Goal: Task Accomplishment & Management: Complete application form

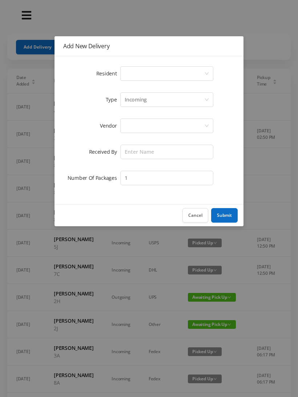
click at [200, 70] on div "Select a person" at bounding box center [163, 74] width 79 height 14
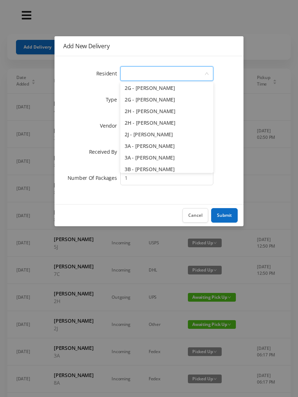
scroll to position [248, 0]
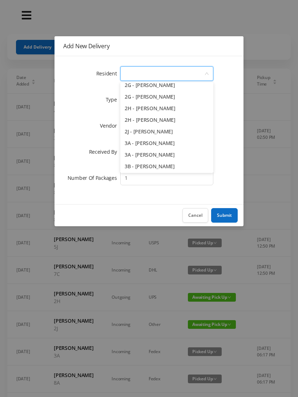
click at [172, 119] on li "2H - [PERSON_NAME]" at bounding box center [166, 120] width 93 height 12
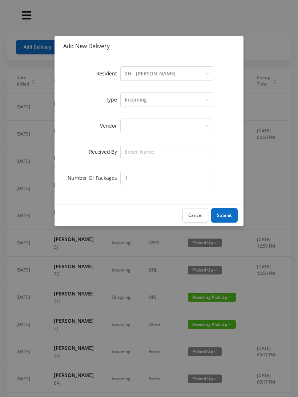
click at [184, 123] on div at bounding box center [163, 126] width 79 height 14
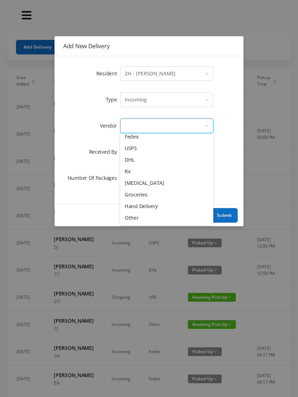
scroll to position [28, 0]
click at [137, 221] on li "Other" at bounding box center [166, 218] width 93 height 12
click at [145, 217] on div "Cancel Submit" at bounding box center [148, 215] width 189 height 22
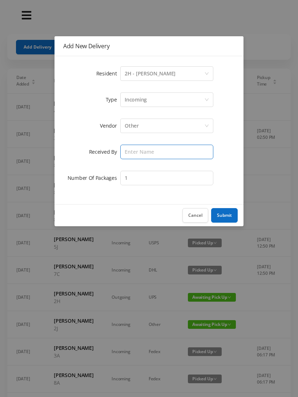
click at [173, 151] on input "text" at bounding box center [166, 152] width 93 height 15
type input "[PERSON_NAME]"
click at [229, 216] on button "Submit" at bounding box center [224, 215] width 26 height 15
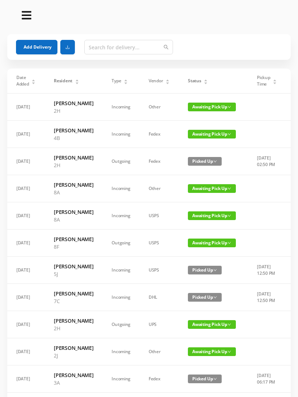
click at [204, 80] on icon "icon: caret-up" at bounding box center [206, 80] width 4 height 4
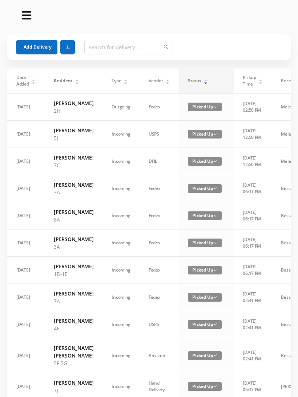
click at [200, 78] on div "Status" at bounding box center [198, 81] width 20 height 7
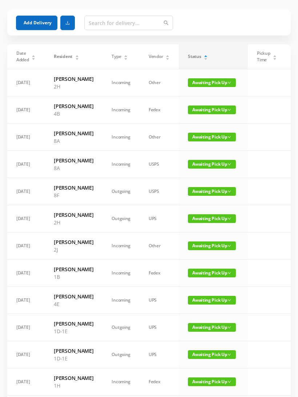
scroll to position [0, 0]
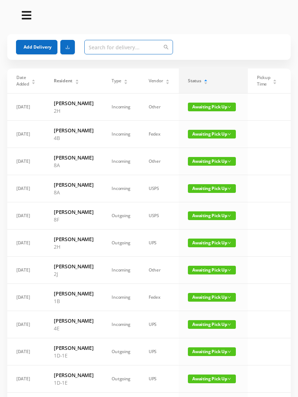
click at [148, 46] on input "text" at bounding box center [128, 47] width 89 height 15
type input "5c"
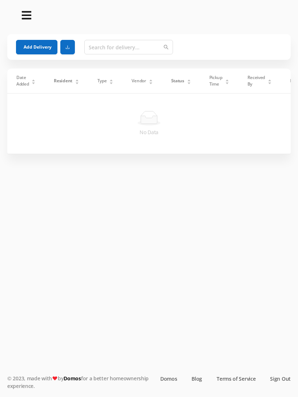
click at [40, 51] on button "Add Delivery" at bounding box center [36, 47] width 41 height 15
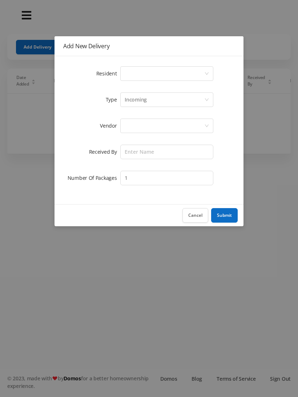
click at [148, 75] on div "Select a person" at bounding box center [163, 74] width 79 height 14
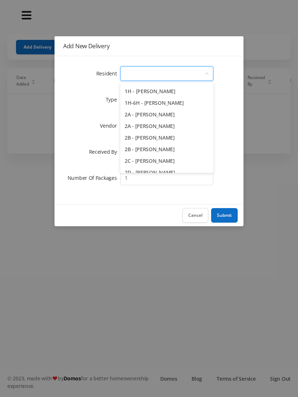
scroll to position [113, 0]
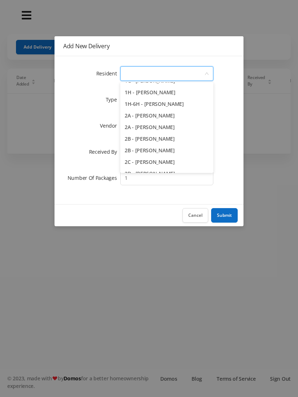
click at [181, 129] on li "2A - [PERSON_NAME]" at bounding box center [166, 128] width 93 height 12
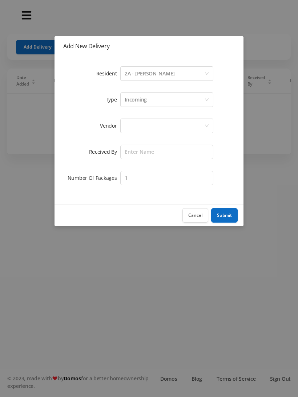
click at [143, 101] on div "Incoming" at bounding box center [135, 100] width 22 height 14
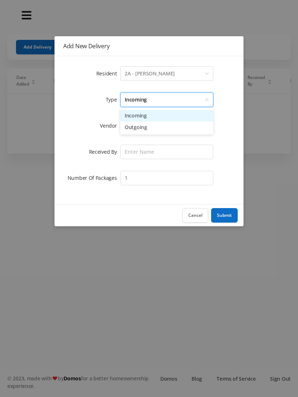
click at [143, 119] on li "Incoming" at bounding box center [166, 116] width 93 height 12
click at [135, 131] on div at bounding box center [163, 126] width 79 height 14
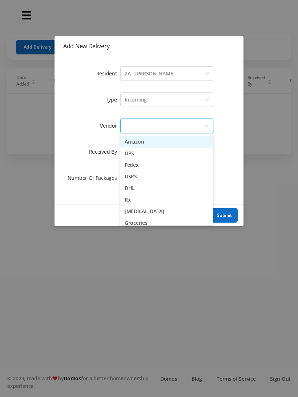
click at [142, 147] on li "Amazon" at bounding box center [166, 142] width 93 height 12
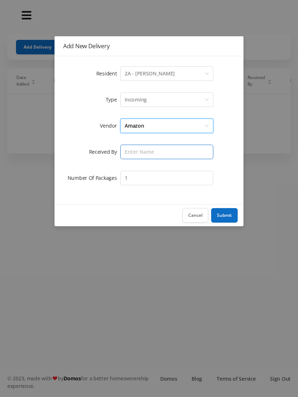
click at [139, 157] on input "text" at bounding box center [166, 152] width 93 height 15
type input "Melece"
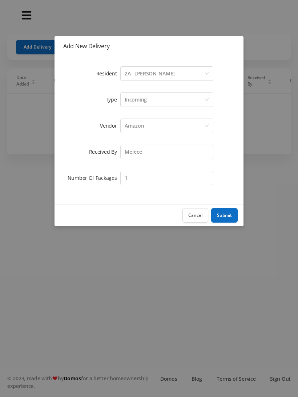
click at [227, 217] on button "Submit" at bounding box center [224, 215] width 26 height 15
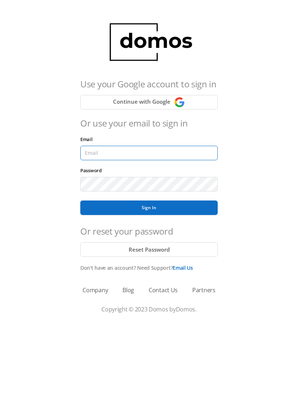
type input "[EMAIL_ADDRESS][DOMAIN_NAME]"
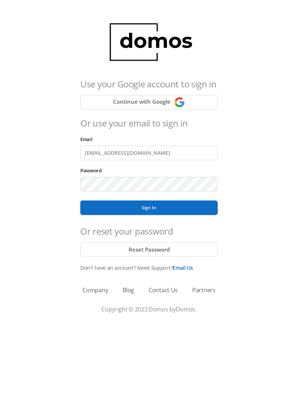
click at [149, 208] on button "Sign In" at bounding box center [148, 208] width 137 height 15
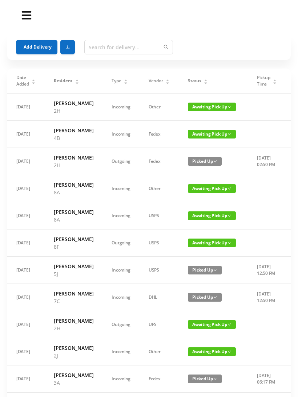
click at [43, 49] on button "Add Delivery" at bounding box center [36, 47] width 41 height 15
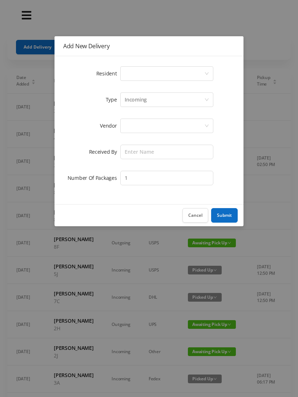
click at [143, 74] on div "Select a person" at bounding box center [163, 74] width 79 height 14
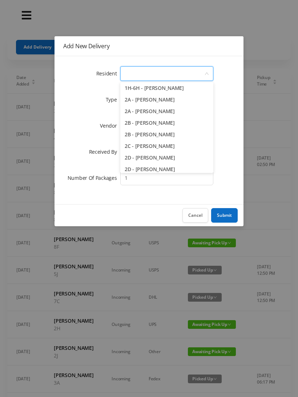
scroll to position [129, 0]
click at [187, 115] on li "2A - [PERSON_NAME]" at bounding box center [166, 112] width 93 height 12
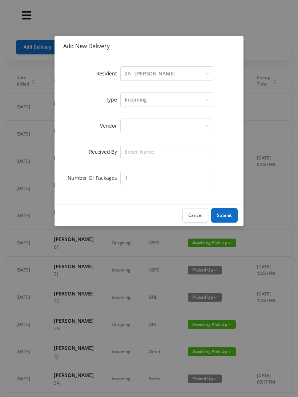
click at [143, 103] on div "Incoming" at bounding box center [135, 100] width 22 height 14
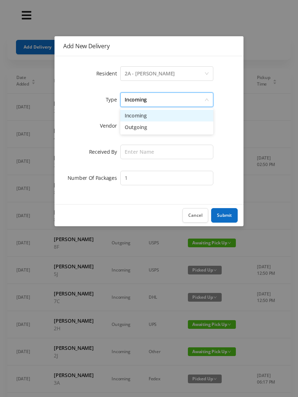
click at [140, 119] on li "Incoming" at bounding box center [166, 116] width 93 height 12
click at [139, 130] on div at bounding box center [163, 126] width 79 height 14
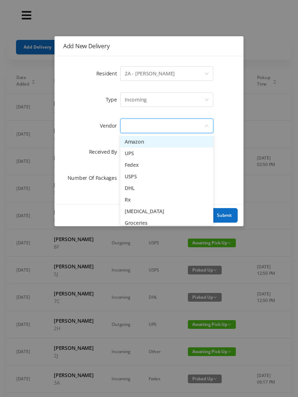
click at [139, 146] on li "Amazon" at bounding box center [166, 142] width 93 height 12
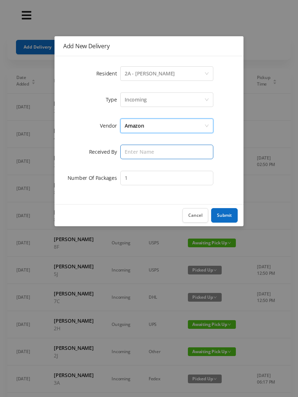
click at [140, 155] on input "text" at bounding box center [166, 152] width 93 height 15
type input "Melece"
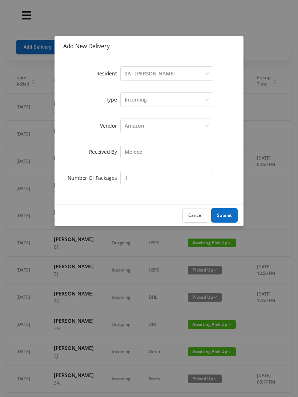
click at [226, 217] on button "Submit" at bounding box center [224, 215] width 26 height 15
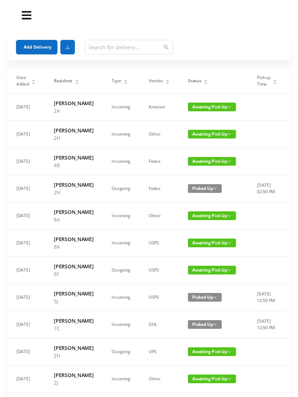
click at [38, 50] on button "Add Delivery" at bounding box center [36, 47] width 41 height 15
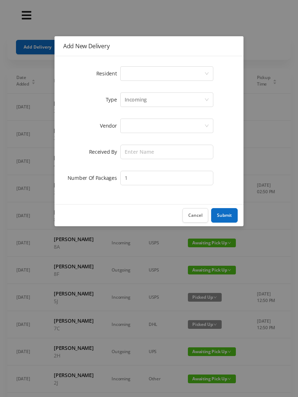
click at [143, 75] on div "Select a person" at bounding box center [163, 74] width 79 height 14
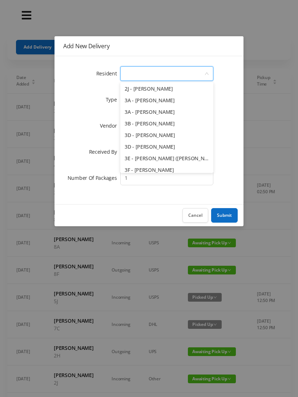
scroll to position [291, 0]
click at [192, 125] on li "3B - [PERSON_NAME]" at bounding box center [166, 124] width 93 height 12
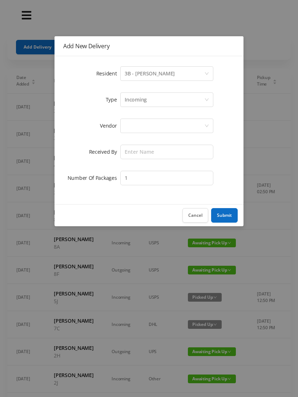
click at [147, 104] on div "Incoming" at bounding box center [163, 100] width 79 height 14
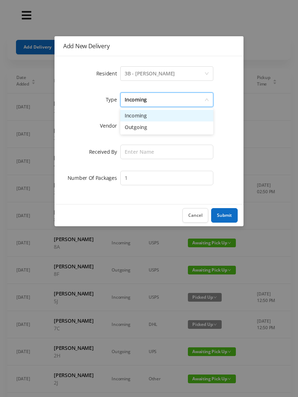
click at [142, 119] on li "Incoming" at bounding box center [166, 116] width 93 height 12
click at [142, 131] on div at bounding box center [163, 126] width 79 height 14
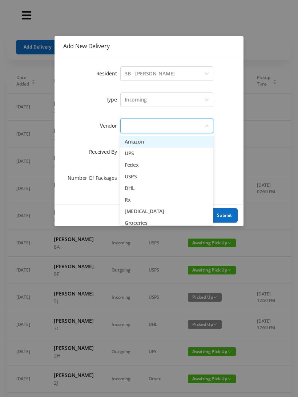
click at [141, 144] on li "Amazon" at bounding box center [166, 142] width 93 height 12
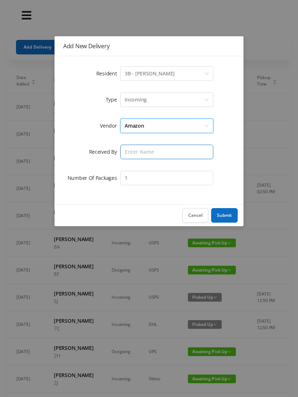
click at [140, 156] on input "text" at bounding box center [166, 152] width 93 height 15
type input "Melece"
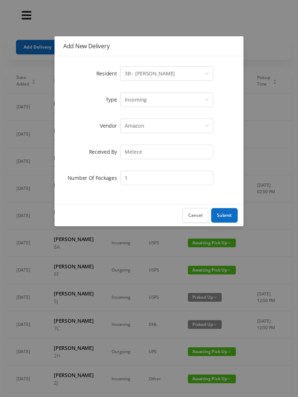
click at [229, 218] on button "Submit" at bounding box center [224, 215] width 26 height 15
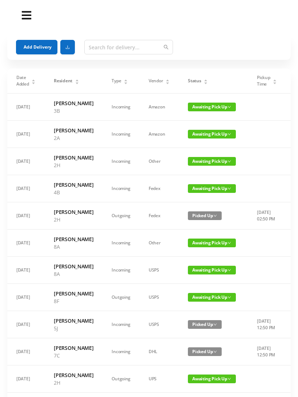
click at [37, 45] on button "Add Delivery" at bounding box center [36, 47] width 41 height 15
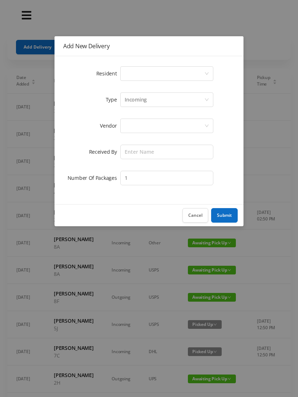
click at [152, 75] on div "Select a person" at bounding box center [163, 74] width 79 height 14
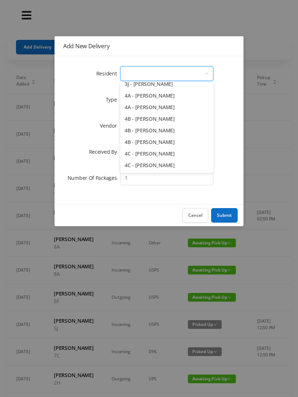
scroll to position [401, 0]
click at [201, 123] on li "4B - [PERSON_NAME]" at bounding box center [166, 119] width 93 height 12
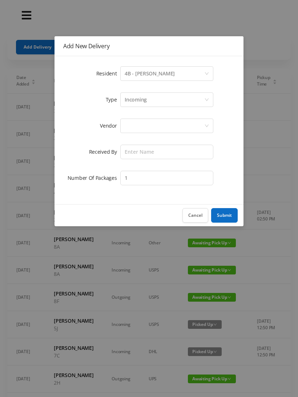
click at [148, 103] on div "Incoming" at bounding box center [163, 100] width 79 height 14
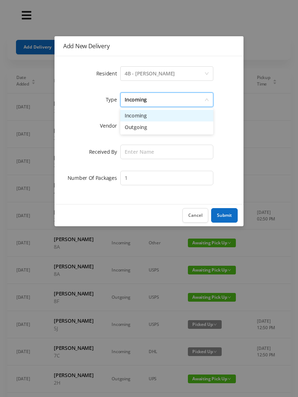
click at [143, 119] on li "Incoming" at bounding box center [166, 116] width 93 height 12
click at [140, 126] on div at bounding box center [163, 126] width 79 height 14
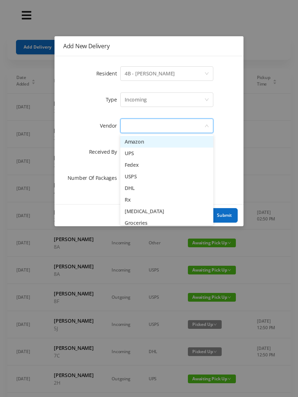
click at [147, 143] on li "Amazon" at bounding box center [166, 142] width 93 height 12
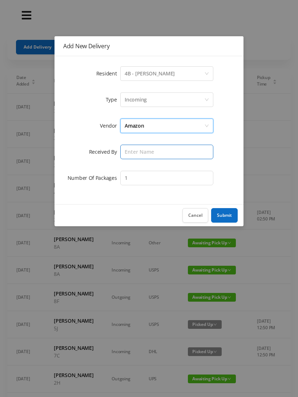
click at [146, 154] on input "text" at bounding box center [166, 152] width 93 height 15
type input "Melece"
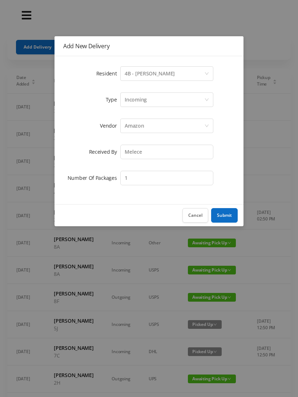
click at [229, 217] on button "Submit" at bounding box center [224, 215] width 26 height 15
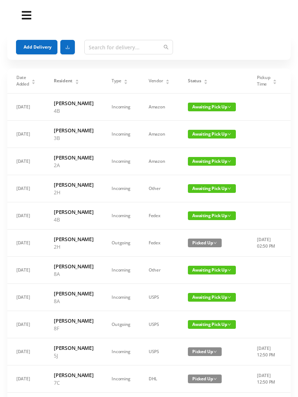
click at [45, 51] on button "Add Delivery" at bounding box center [36, 47] width 41 height 15
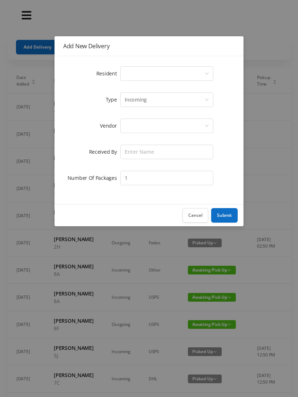
click at [154, 78] on div "Select a person" at bounding box center [163, 74] width 79 height 14
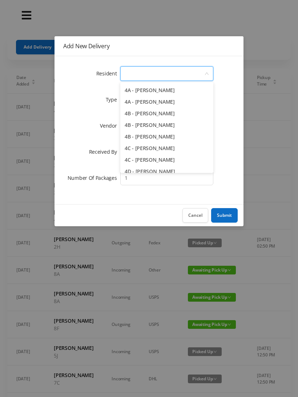
scroll to position [407, 0]
click at [173, 150] on li "4C - [PERSON_NAME]" at bounding box center [166, 148] width 93 height 12
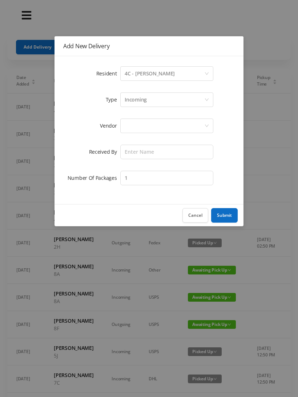
click at [147, 101] on div "Incoming" at bounding box center [163, 100] width 79 height 14
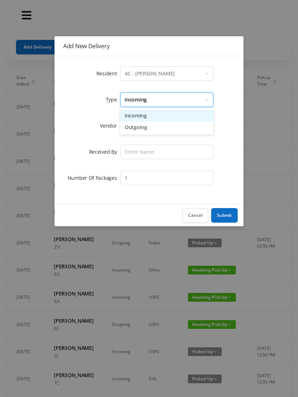
click at [146, 117] on li "Incoming" at bounding box center [166, 116] width 93 height 12
click at [140, 128] on div at bounding box center [163, 126] width 79 height 14
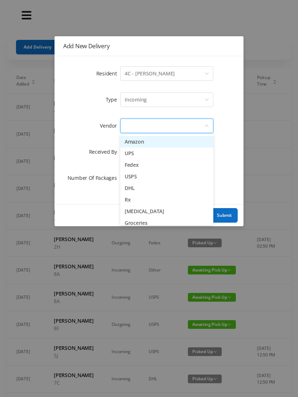
click at [142, 144] on li "Amazon" at bounding box center [166, 142] width 93 height 12
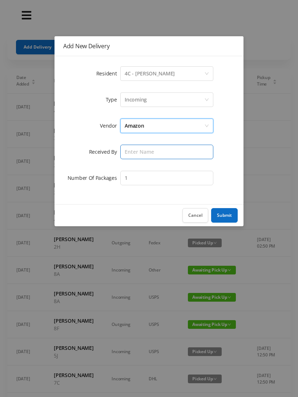
click at [143, 151] on input "text" at bounding box center [166, 152] width 93 height 15
type input "Melece"
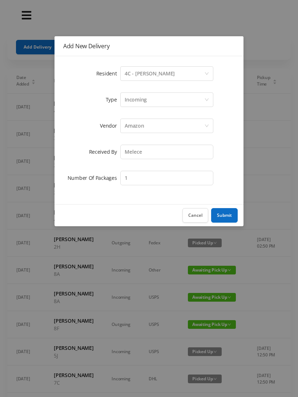
click at [224, 217] on button "Submit" at bounding box center [224, 215] width 26 height 15
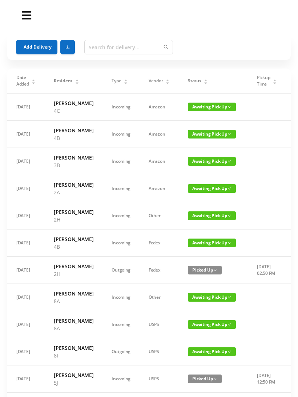
click at [39, 53] on button "Add Delivery" at bounding box center [36, 47] width 41 height 15
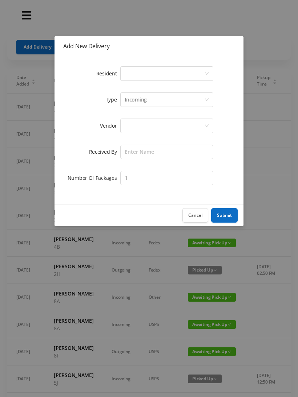
click at [156, 74] on div "Select a person" at bounding box center [163, 74] width 79 height 14
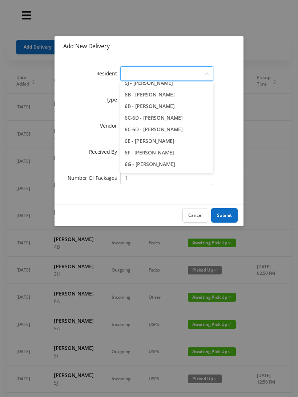
scroll to position [743, 0]
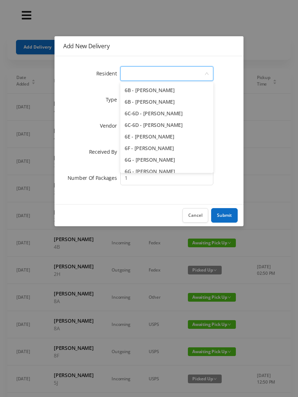
click at [195, 127] on li "6C-6D - [PERSON_NAME]" at bounding box center [166, 125] width 93 height 12
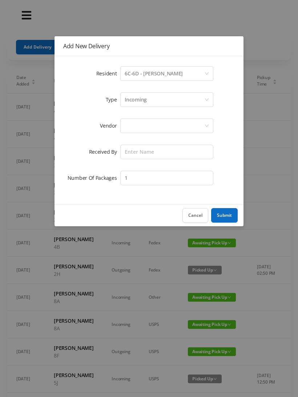
click at [157, 104] on div "Incoming" at bounding box center [163, 100] width 79 height 14
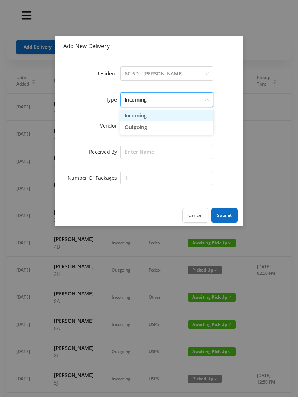
click at [145, 118] on li "Incoming" at bounding box center [166, 116] width 93 height 12
click at [143, 128] on div at bounding box center [163, 126] width 79 height 14
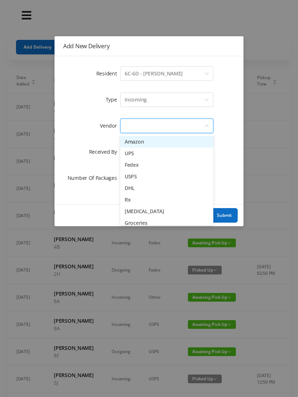
click at [143, 143] on li "Amazon" at bounding box center [166, 142] width 93 height 12
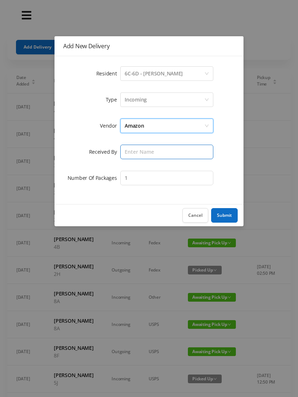
click at [143, 155] on input "text" at bounding box center [166, 152] width 93 height 15
type input "Melece"
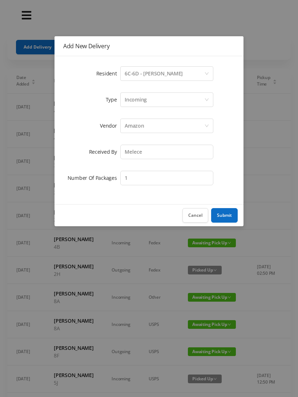
click at [223, 217] on button "Submit" at bounding box center [224, 215] width 26 height 15
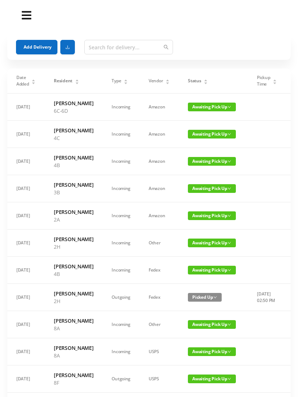
click at [35, 48] on button "Add Delivery" at bounding box center [36, 47] width 41 height 15
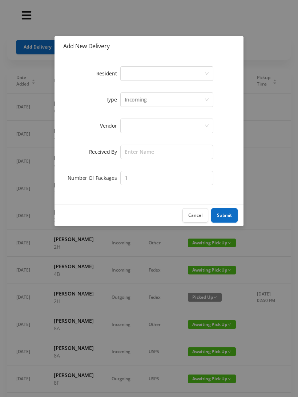
click at [159, 72] on div "Select a person" at bounding box center [163, 74] width 79 height 14
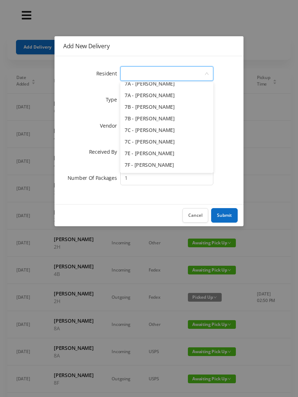
scroll to position [854, 0]
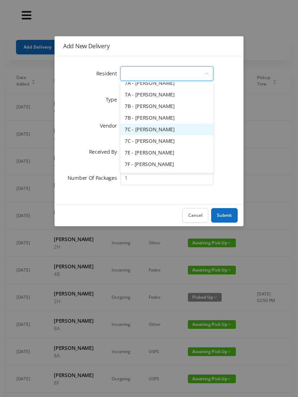
click at [182, 135] on li "7C - [PERSON_NAME]" at bounding box center [166, 130] width 93 height 12
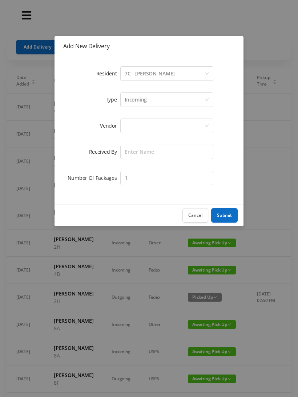
click at [148, 103] on div "Incoming" at bounding box center [163, 100] width 79 height 14
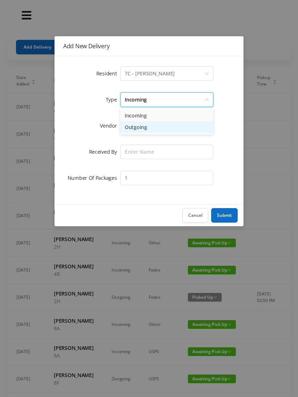
click at [146, 122] on li "Outgoing" at bounding box center [166, 128] width 93 height 12
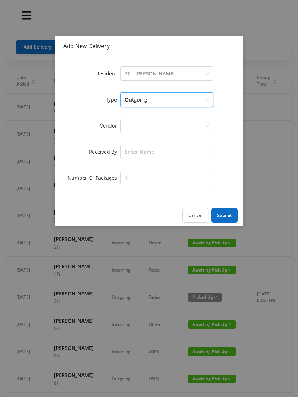
click at [140, 128] on div at bounding box center [163, 126] width 79 height 14
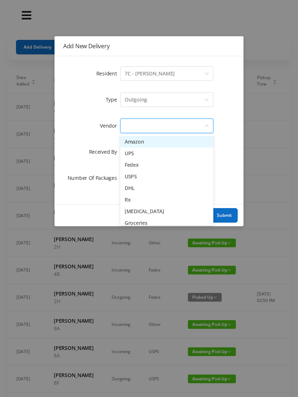
click at [143, 146] on li "Amazon" at bounding box center [166, 142] width 93 height 12
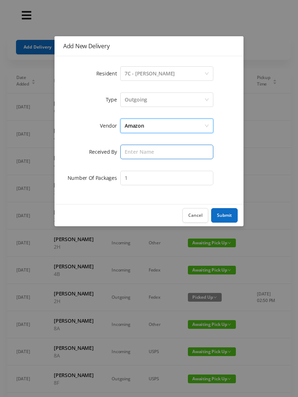
click at [138, 158] on input "text" at bounding box center [166, 152] width 93 height 15
type input "Melece"
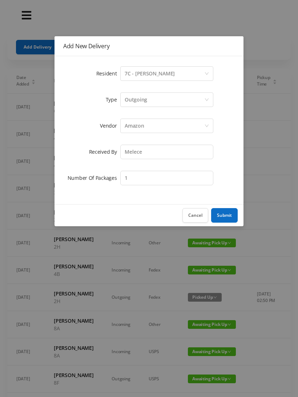
click at [233, 218] on button "Submit" at bounding box center [224, 215] width 26 height 15
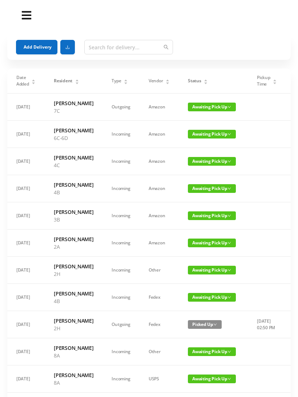
click at [30, 49] on button "Add Delivery" at bounding box center [36, 47] width 41 height 15
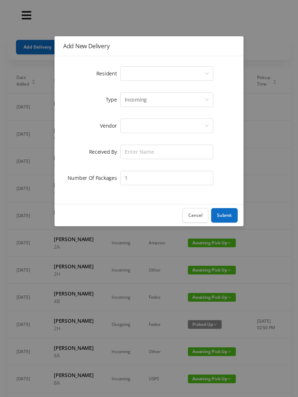
click at [153, 103] on div "Incoming" at bounding box center [163, 100] width 79 height 14
click at [130, 74] on div "Select a person" at bounding box center [163, 74] width 79 height 14
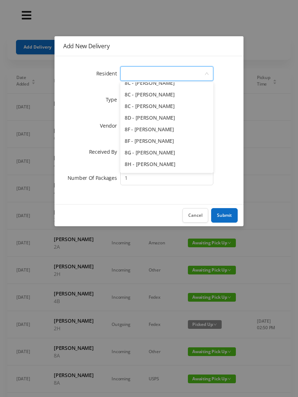
scroll to position [1016, 0]
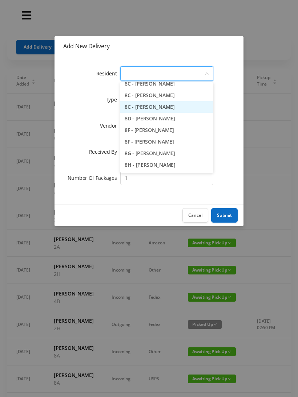
click at [196, 108] on li "8C - [PERSON_NAME]" at bounding box center [166, 107] width 93 height 12
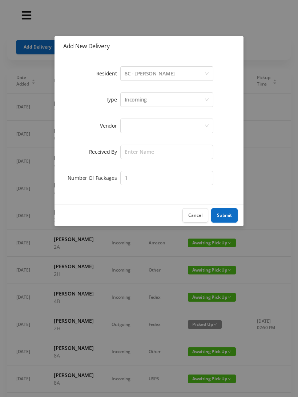
click at [156, 102] on div "Incoming" at bounding box center [163, 100] width 79 height 14
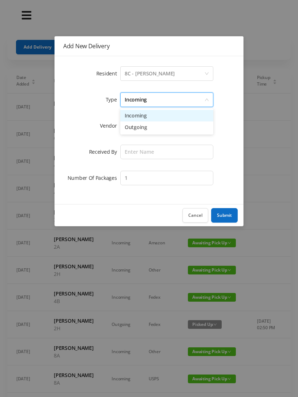
click at [155, 118] on li "Incoming" at bounding box center [166, 116] width 93 height 12
click at [148, 128] on div at bounding box center [163, 126] width 79 height 14
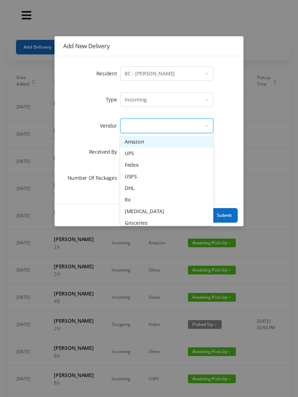
click at [149, 148] on li "UPS" at bounding box center [166, 154] width 93 height 12
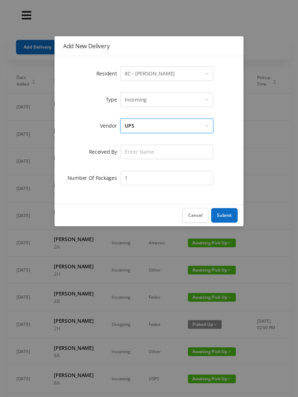
click at [198, 218] on button "Cancel" at bounding box center [195, 215] width 26 height 15
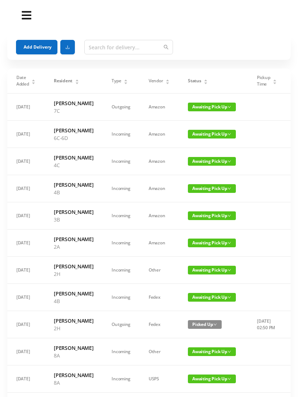
click at [49, 47] on button "Add Delivery" at bounding box center [36, 47] width 41 height 15
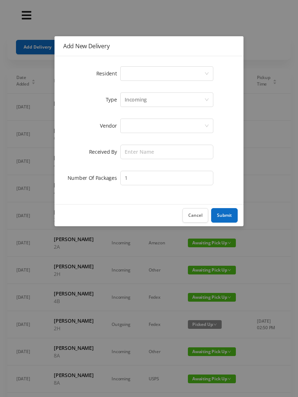
click at [154, 76] on div "Select a person" at bounding box center [163, 74] width 79 height 14
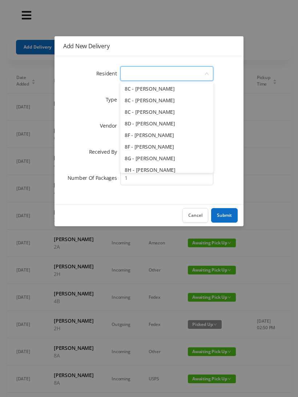
scroll to position [1010, 0]
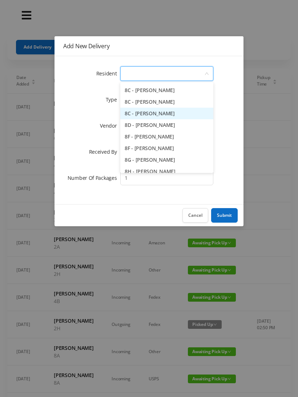
click at [191, 116] on li "8C - [PERSON_NAME]" at bounding box center [166, 114] width 93 height 12
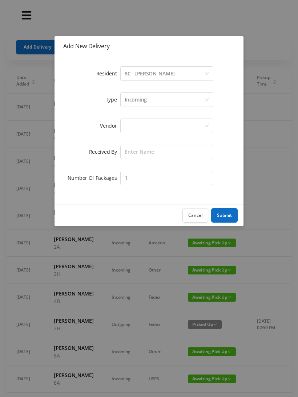
click at [150, 101] on div "Incoming" at bounding box center [163, 100] width 79 height 14
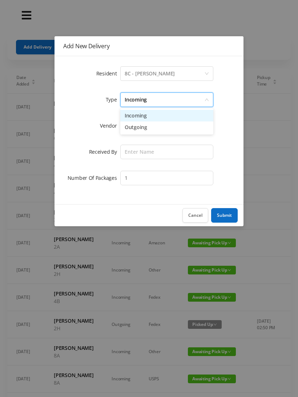
click at [153, 116] on li "Incoming" at bounding box center [166, 116] width 93 height 12
click at [148, 130] on div at bounding box center [163, 126] width 79 height 14
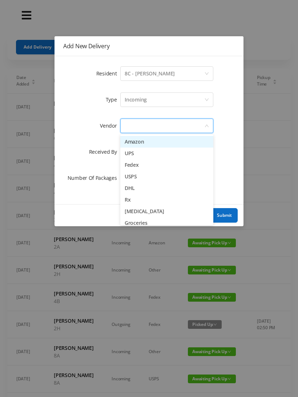
click at [144, 146] on li "Amazon" at bounding box center [166, 142] width 93 height 12
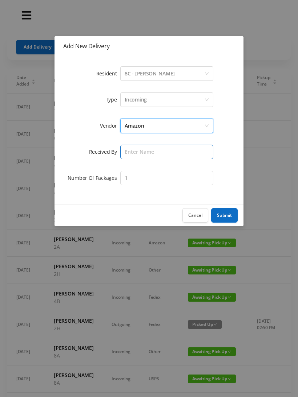
click at [140, 153] on input "text" at bounding box center [166, 152] width 93 height 15
type input "Melece"
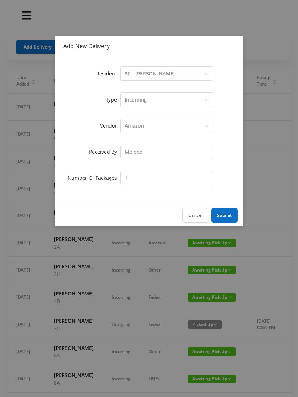
click at [228, 218] on button "Submit" at bounding box center [224, 215] width 26 height 15
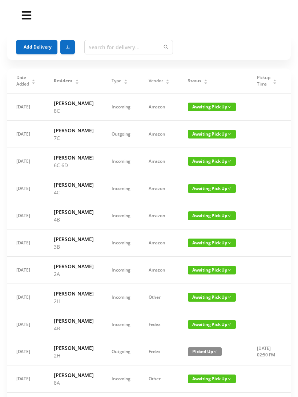
click at [51, 45] on button "Add Delivery" at bounding box center [36, 47] width 41 height 15
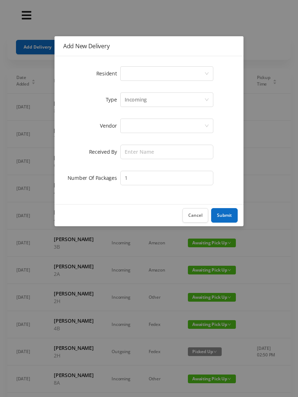
click at [143, 73] on div "Select a person" at bounding box center [163, 74] width 79 height 14
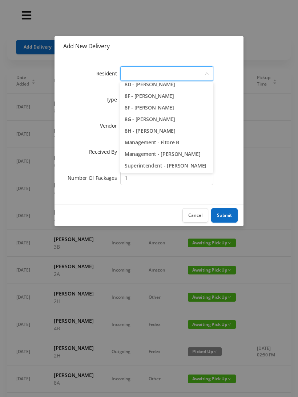
scroll to position [1050, 0]
click at [169, 168] on li "Superintendent - [PERSON_NAME]" at bounding box center [166, 166] width 93 height 12
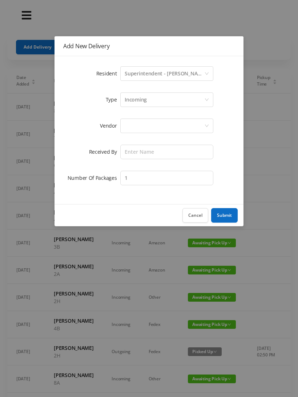
click at [155, 104] on div "Incoming" at bounding box center [163, 100] width 79 height 14
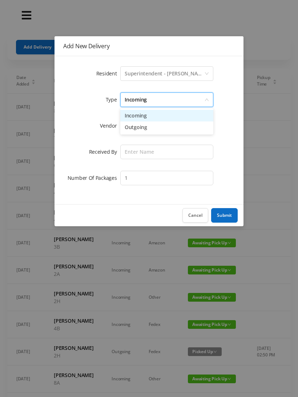
click at [149, 120] on li "Incoming" at bounding box center [166, 116] width 93 height 12
click at [143, 131] on div at bounding box center [163, 126] width 79 height 14
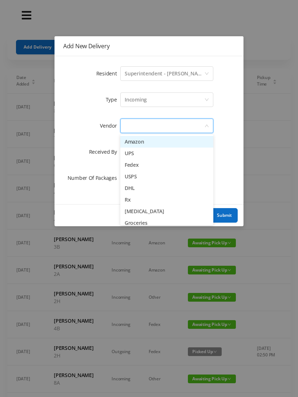
click at [143, 146] on li "Amazon" at bounding box center [166, 142] width 93 height 12
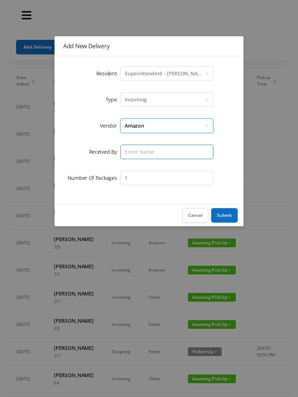
click at [147, 154] on input "text" at bounding box center [166, 152] width 93 height 15
type input "Melece"
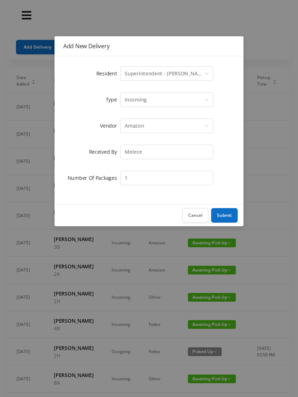
click at [221, 216] on button "Submit" at bounding box center [224, 215] width 26 height 15
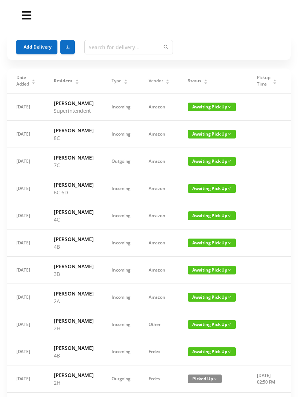
click at [46, 46] on button "Add Delivery" at bounding box center [36, 47] width 41 height 15
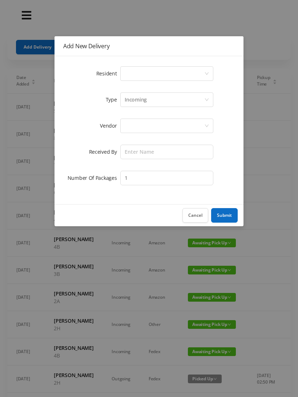
click at [167, 72] on div "Select a person" at bounding box center [163, 74] width 79 height 14
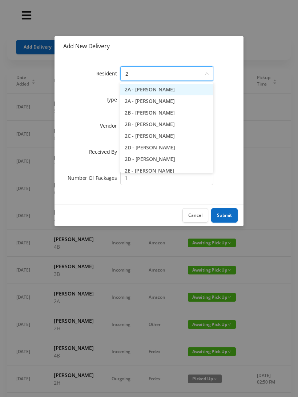
type input "2h"
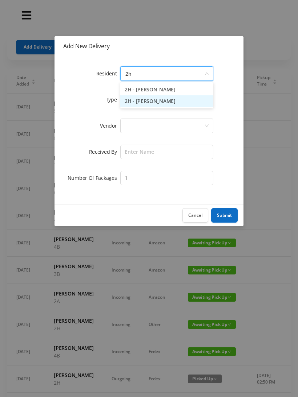
click at [175, 105] on li "2H - [PERSON_NAME]" at bounding box center [166, 101] width 93 height 12
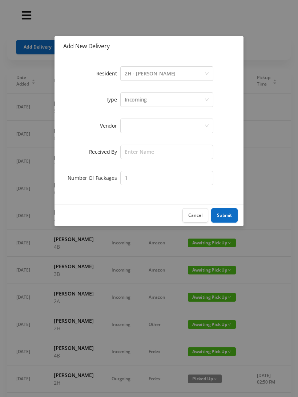
click at [158, 123] on div at bounding box center [163, 126] width 79 height 14
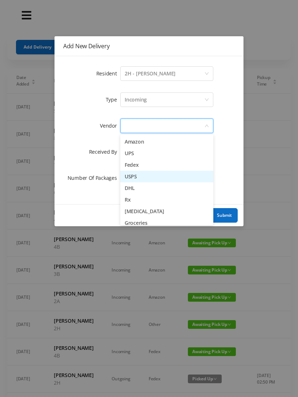
click at [140, 180] on li "USPS" at bounding box center [166, 177] width 93 height 12
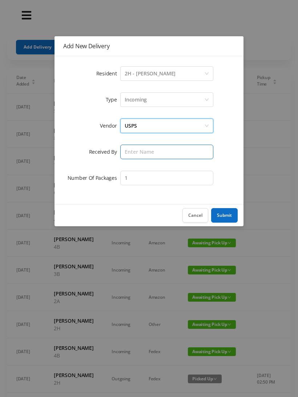
click at [163, 152] on input "text" at bounding box center [166, 152] width 93 height 15
type input "Bessa"
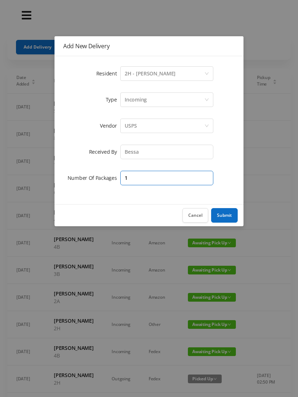
click at [184, 177] on input "1" at bounding box center [166, 178] width 93 height 15
type input "2"
click at [229, 216] on button "Submit" at bounding box center [224, 215] width 26 height 15
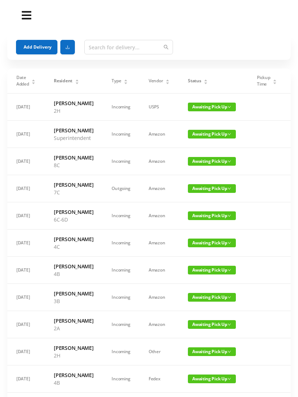
click at [39, 45] on button "Add Delivery" at bounding box center [36, 47] width 41 height 15
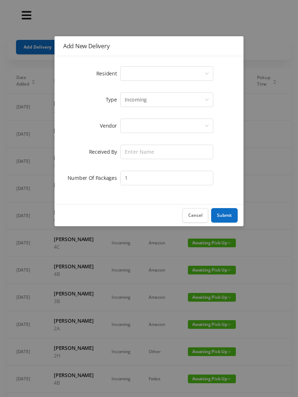
click at [145, 80] on div "Select a person" at bounding box center [163, 74] width 79 height 14
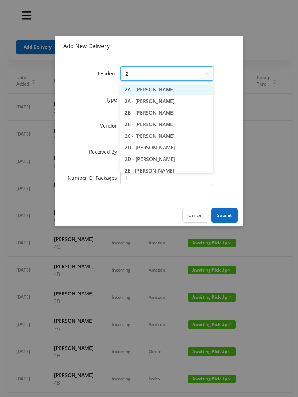
type input "2e"
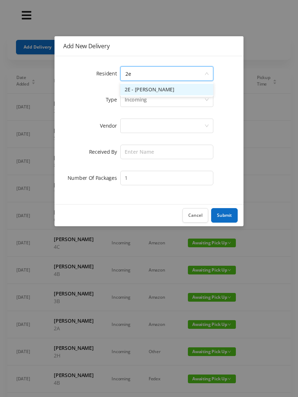
click at [159, 95] on li "2E - [PERSON_NAME]" at bounding box center [166, 90] width 93 height 12
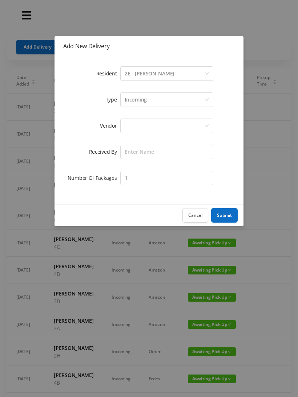
click at [156, 126] on div at bounding box center [163, 126] width 79 height 14
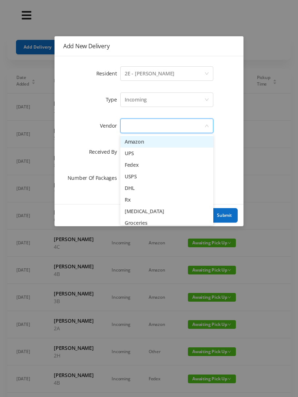
click at [142, 180] on li "USPS" at bounding box center [166, 177] width 93 height 12
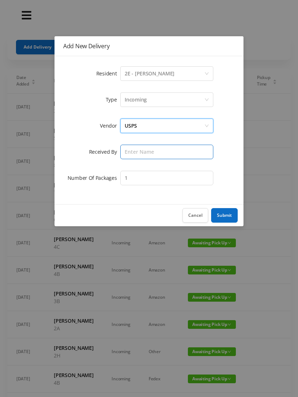
click at [159, 150] on input "text" at bounding box center [166, 152] width 93 height 15
type input "Bessa"
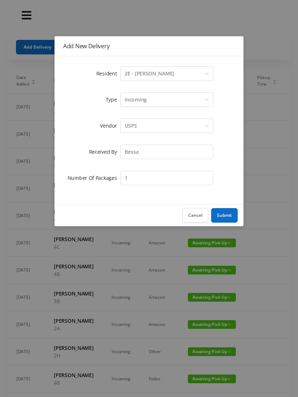
click at [226, 216] on button "Submit" at bounding box center [224, 215] width 26 height 15
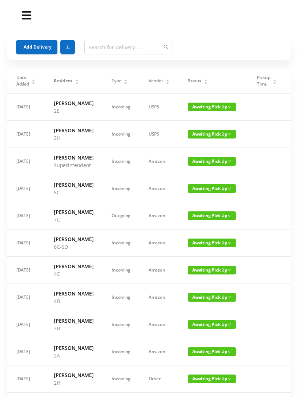
click at [45, 44] on button "Add Delivery" at bounding box center [36, 47] width 41 height 15
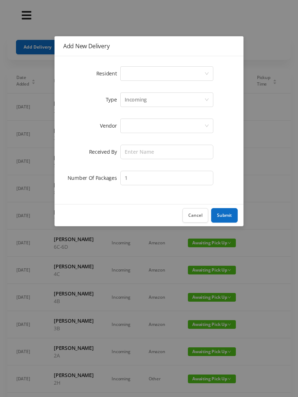
click at [141, 70] on div "Select a person" at bounding box center [163, 74] width 79 height 14
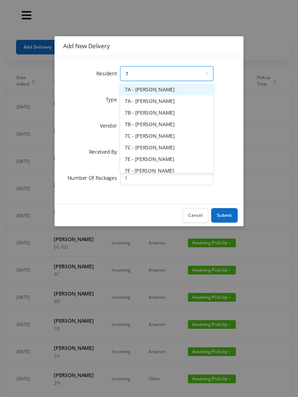
type input "7b"
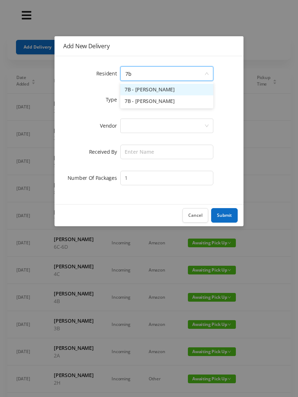
click at [158, 105] on li "7B - [PERSON_NAME]" at bounding box center [166, 101] width 93 height 12
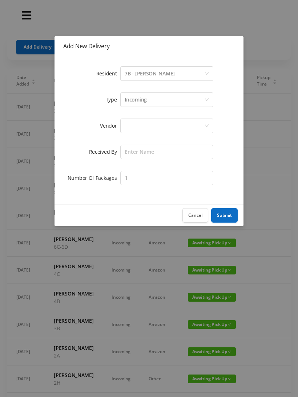
click at [167, 126] on div at bounding box center [163, 126] width 79 height 14
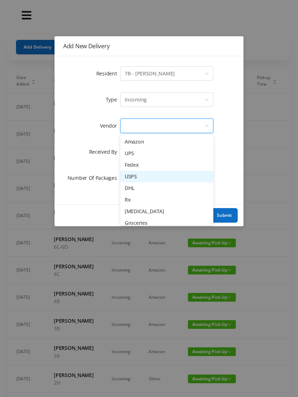
click at [143, 177] on li "USPS" at bounding box center [166, 177] width 93 height 12
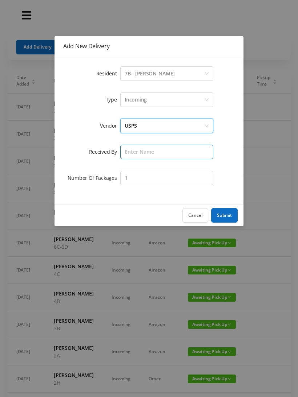
click at [163, 159] on input "text" at bounding box center [166, 152] width 93 height 15
type input "Bessa"
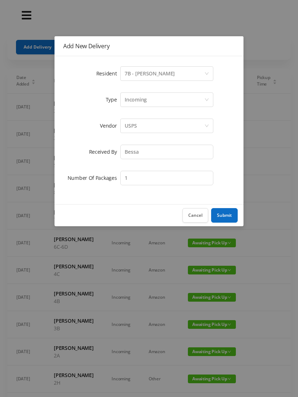
click at [157, 127] on div "USPS" at bounding box center [163, 126] width 79 height 14
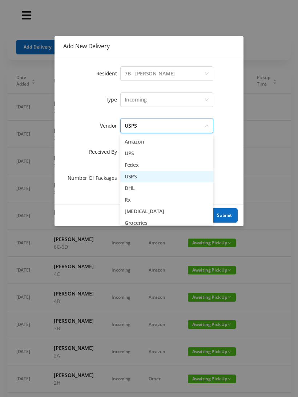
click at [134, 156] on li "UPS" at bounding box center [166, 154] width 93 height 12
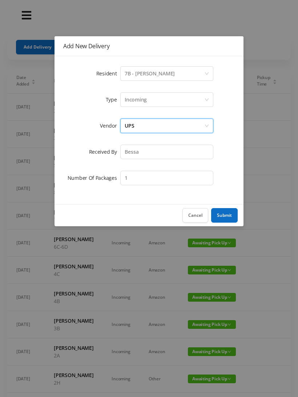
click at [225, 214] on button "Submit" at bounding box center [224, 215] width 26 height 15
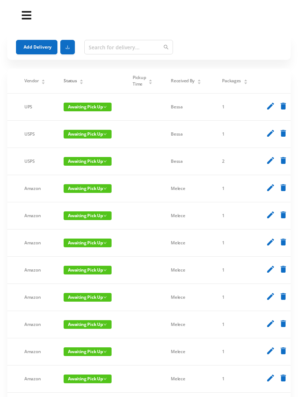
scroll to position [0, 124]
click at [279, 138] on icon "delete" at bounding box center [283, 133] width 9 height 9
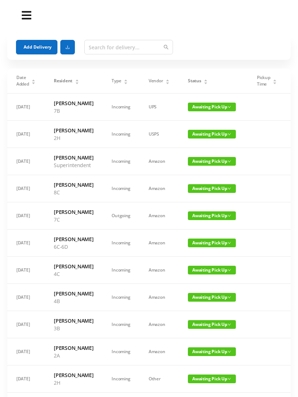
scroll to position [0, 0]
click at [41, 48] on button "Add Delivery" at bounding box center [36, 47] width 41 height 15
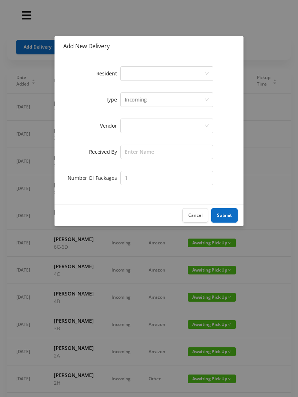
click at [144, 70] on div "Select a person" at bounding box center [163, 74] width 79 height 14
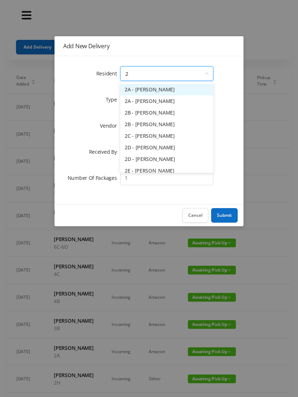
type input "2e"
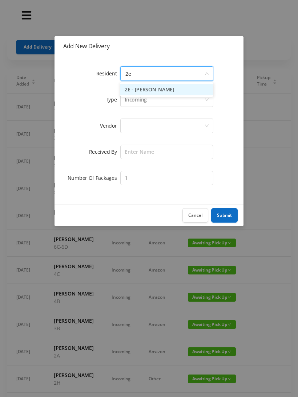
click at [164, 92] on li "2E - [PERSON_NAME]" at bounding box center [166, 90] width 93 height 12
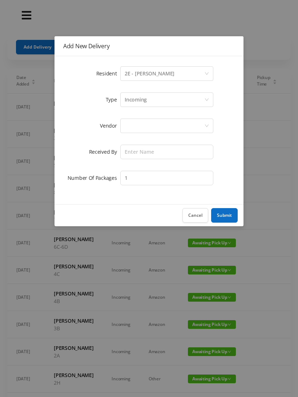
click at [162, 126] on div at bounding box center [163, 126] width 79 height 14
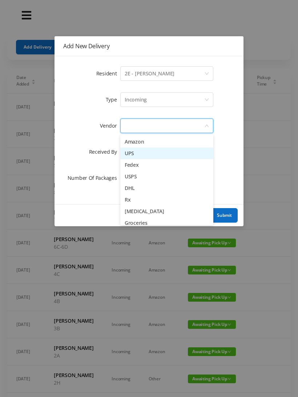
click at [138, 156] on li "UPS" at bounding box center [166, 154] width 93 height 12
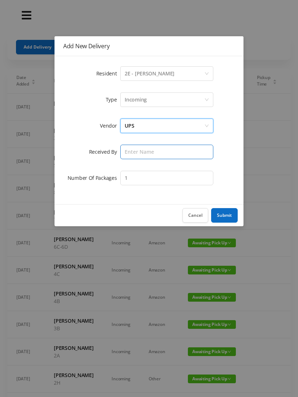
click at [166, 152] on input "text" at bounding box center [166, 152] width 93 height 15
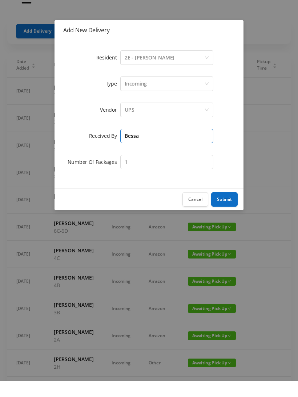
type input "Bessa"
click at [225, 208] on button "Submit" at bounding box center [224, 215] width 26 height 15
